Goal: Transaction & Acquisition: Purchase product/service

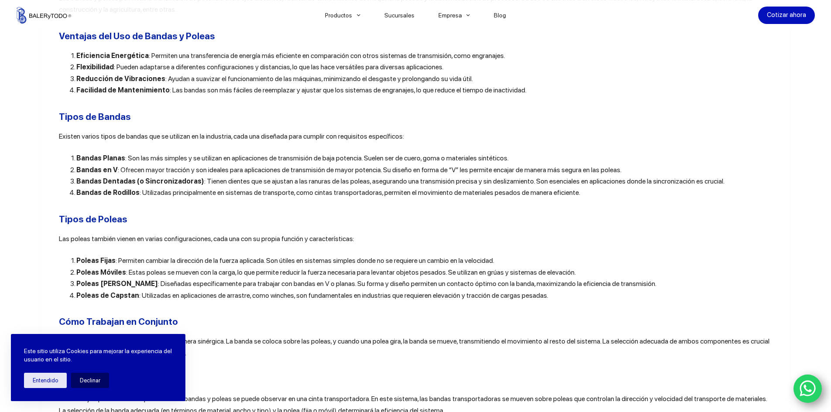
scroll to position [872, 0]
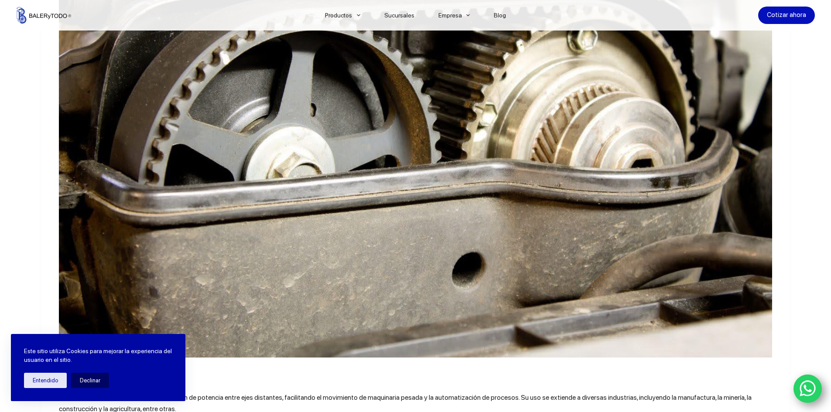
scroll to position [698, 0]
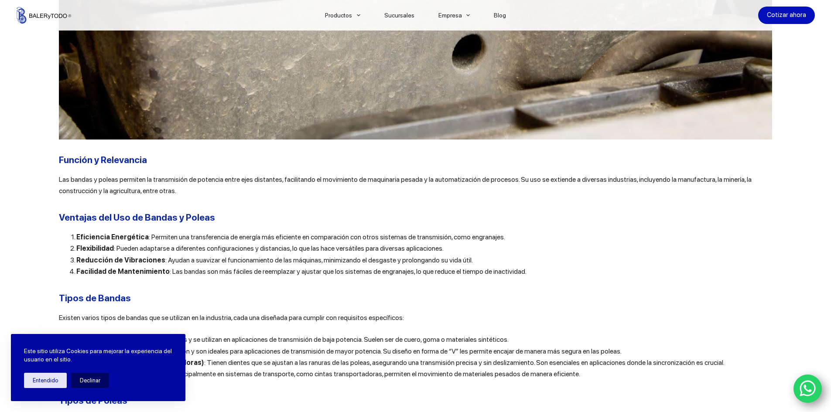
drag, startPoint x: 585, startPoint y: 235, endPoint x: 584, endPoint y: 252, distance: 17.5
click at [589, 234] on div "Las bandas y poleas industriales son componentes esenciales en una amplia varie…" at bounding box center [415, 257] width 713 height 1253
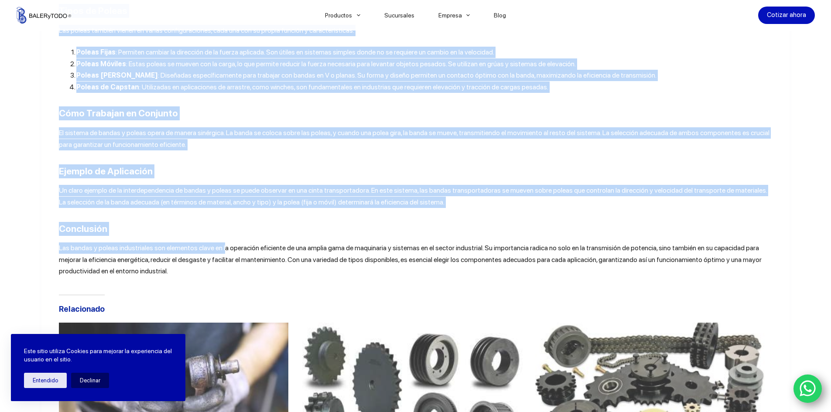
scroll to position [1090, 0]
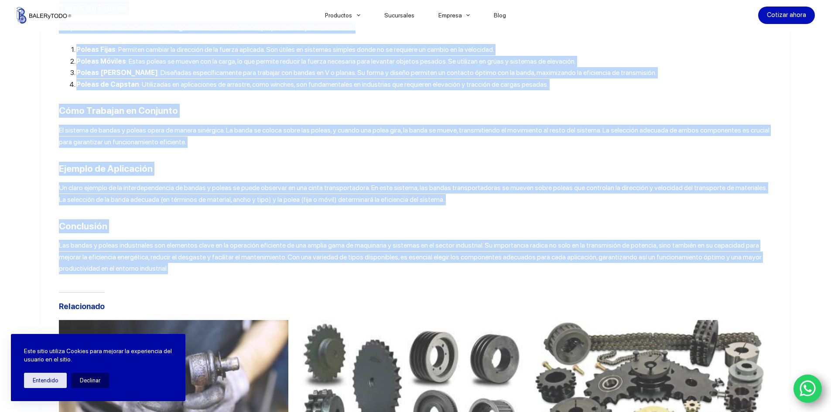
drag, startPoint x: 59, startPoint y: 122, endPoint x: 191, endPoint y: 275, distance: 201.6
copy div "Loremip d Sitametcon Adi elitse d eiusmo temporin ut laboreetdol ma aliquaen ad…"
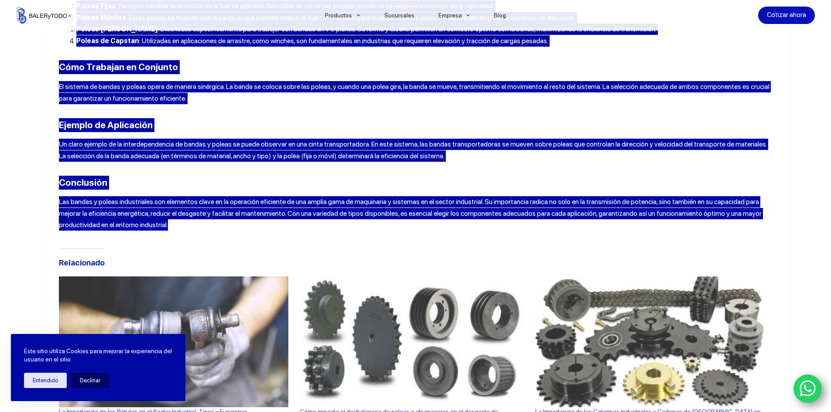
scroll to position [1395, 0]
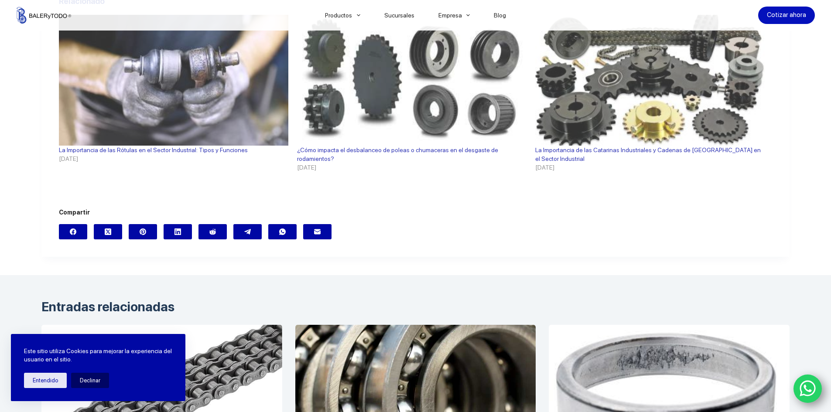
click at [611, 19] on div "Cotizar ahora" at bounding box center [668, 15] width 292 height 31
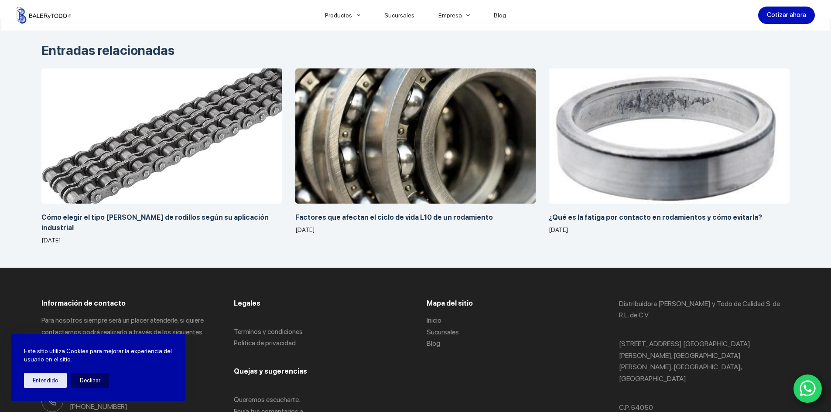
scroll to position [1657, 0]
